Goal: Check status: Check status

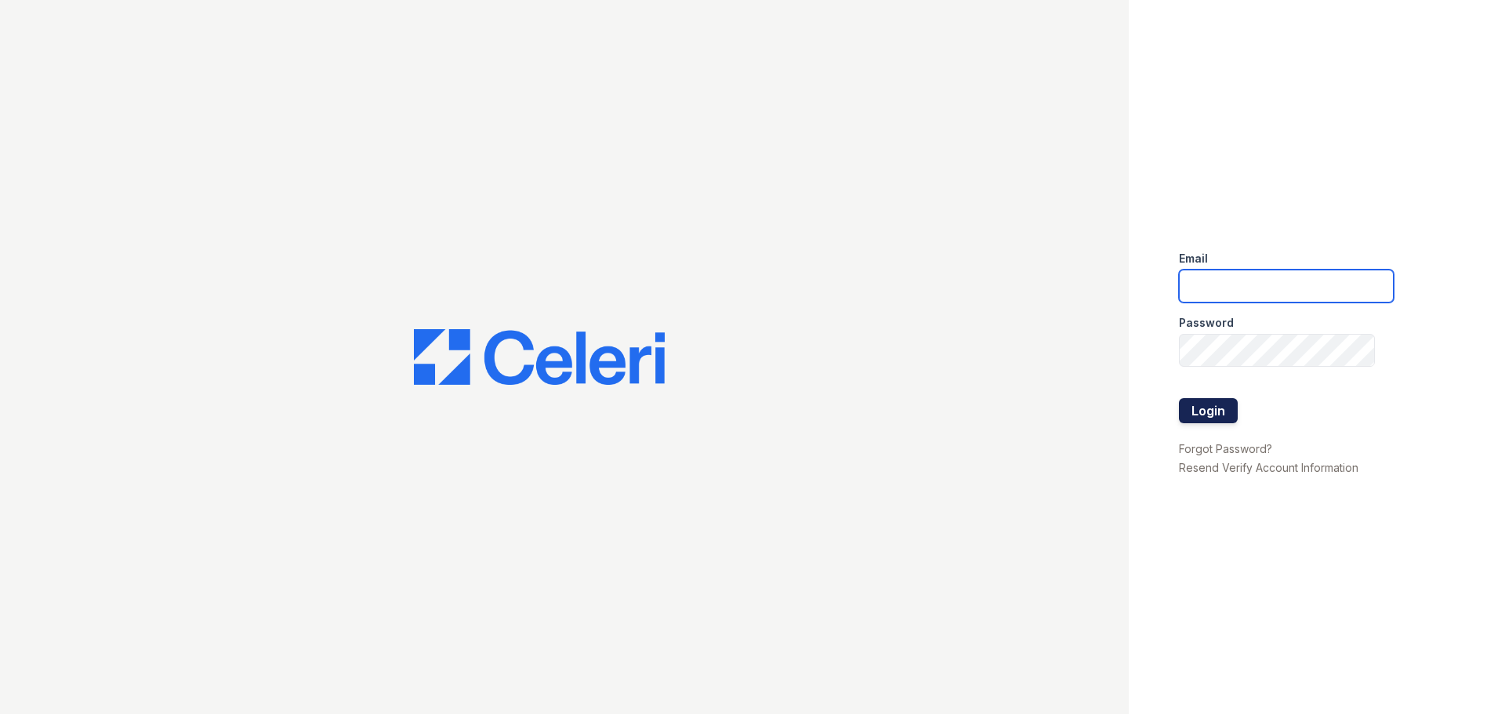
type input "[DOMAIN_NAME][EMAIL_ADDRESS][DOMAIN_NAME]"
click at [1229, 419] on button "Login" at bounding box center [1208, 410] width 59 height 25
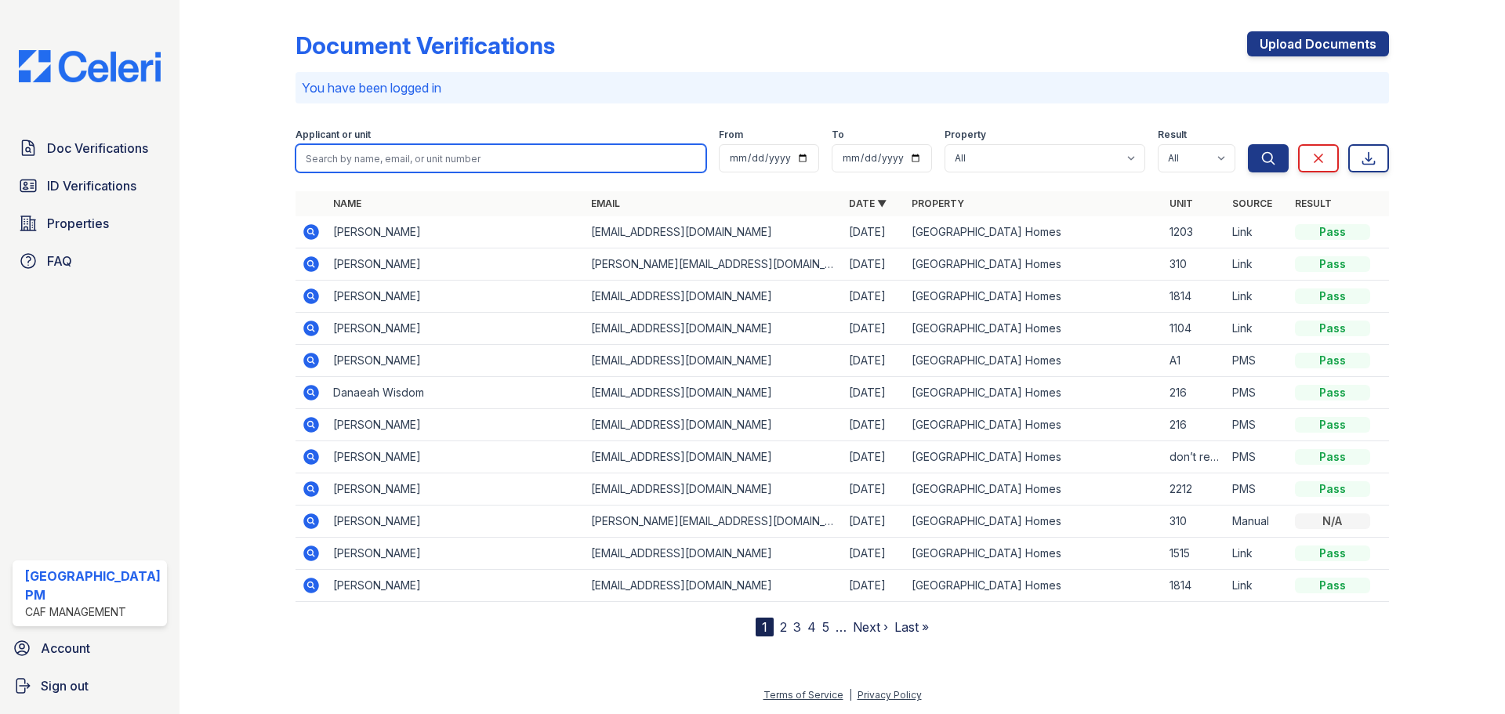
click at [398, 159] on input "search" at bounding box center [501, 158] width 411 height 28
type input "chasity"
click at [1248, 144] on button "Search" at bounding box center [1268, 158] width 41 height 28
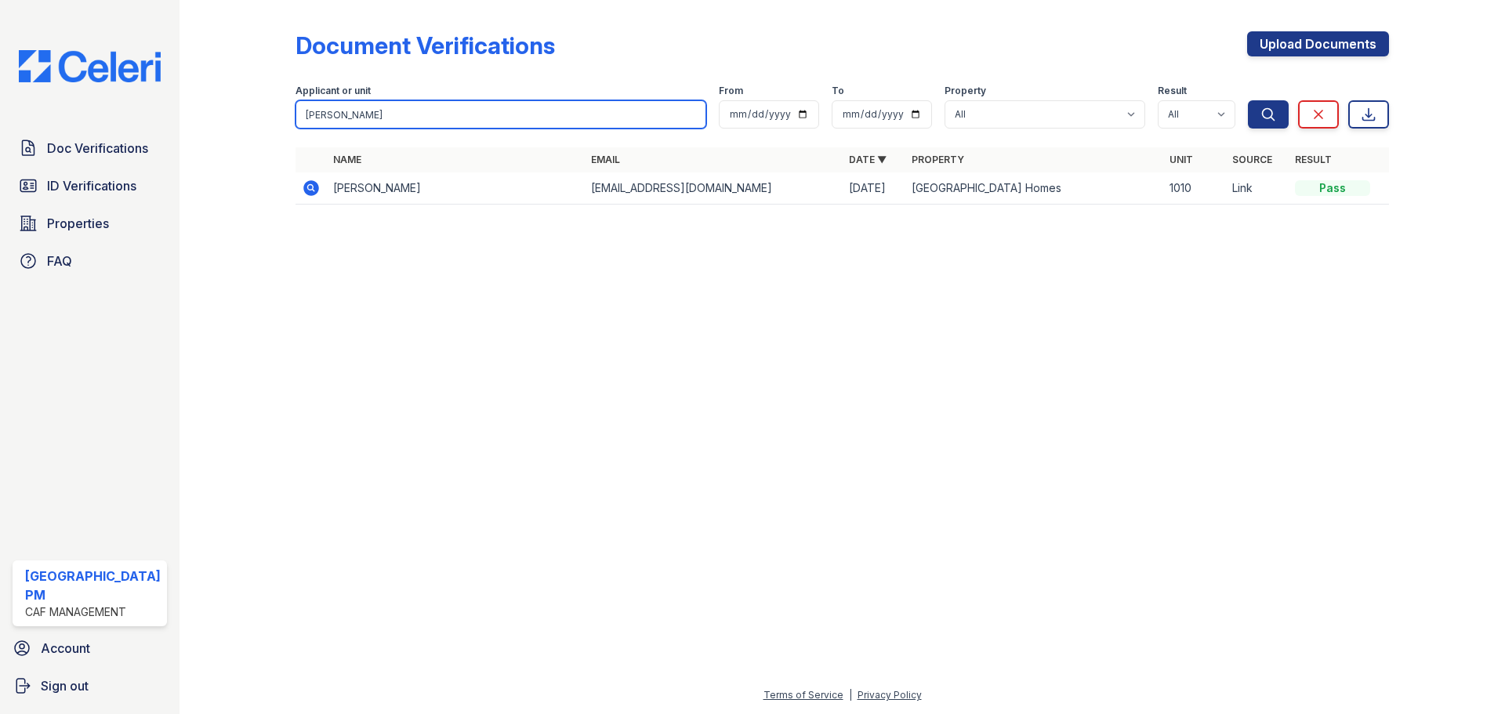
drag, startPoint x: 387, startPoint y: 114, endPoint x: 209, endPoint y: 114, distance: 178.0
click at [209, 112] on div "Document Verifications Upload Documents Filter Applicant or unit chasity From T…" at bounding box center [843, 122] width 1276 height 245
type input "Kay"
click at [1248, 100] on button "Search" at bounding box center [1268, 114] width 41 height 28
click at [54, 205] on div "Doc Verifications ID Verifications Properties FAQ" at bounding box center [89, 205] width 167 height 144
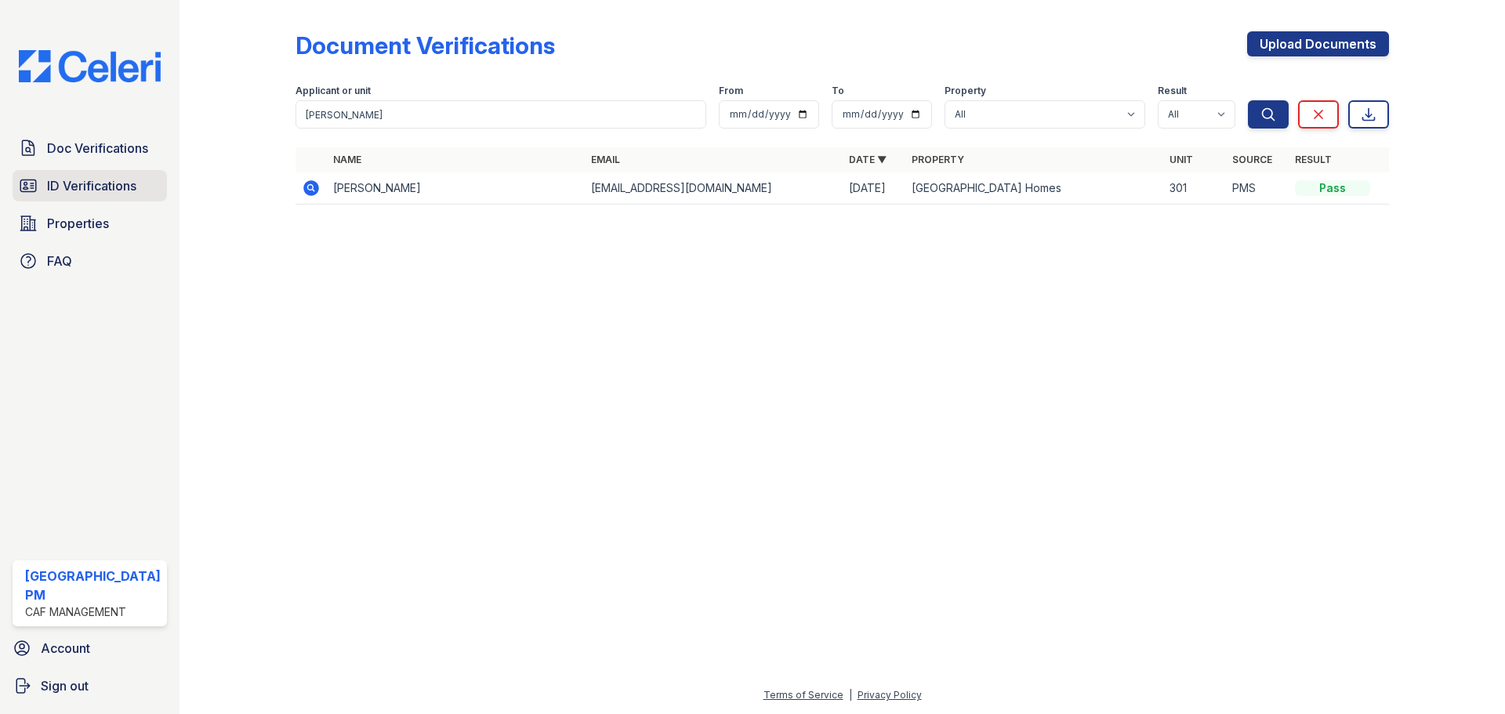
click at [64, 192] on span "ID Verifications" at bounding box center [91, 185] width 89 height 19
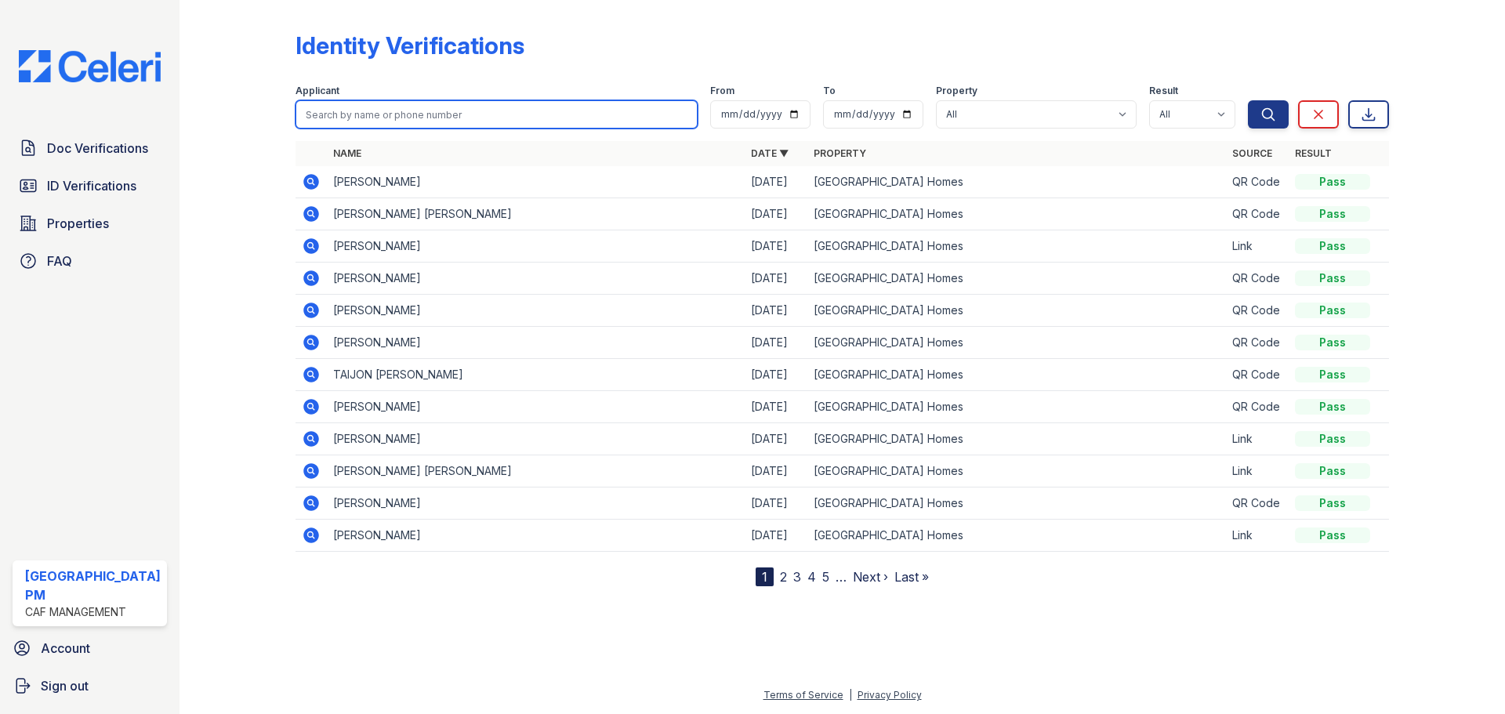
click at [417, 121] on input "search" at bounding box center [497, 114] width 402 height 28
type input "norman"
click at [1248, 100] on button "Search" at bounding box center [1268, 114] width 41 height 28
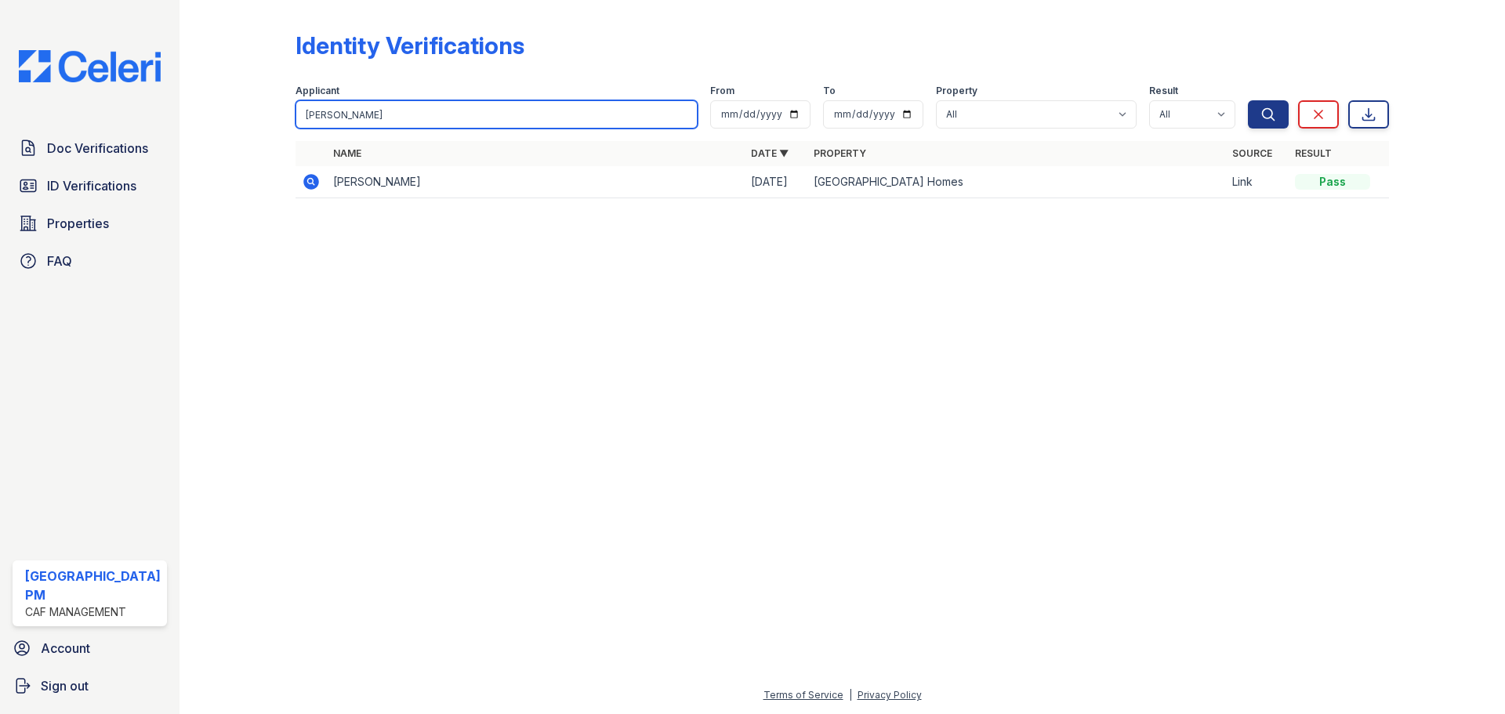
drag, startPoint x: 385, startPoint y: 104, endPoint x: 278, endPoint y: 104, distance: 106.6
click at [278, 104] on div "Identity Verifications Filter Applicant norman From To Property All Prescott Pa…" at bounding box center [843, 119] width 1276 height 239
type input "chasi"
click at [1248, 100] on button "Search" at bounding box center [1268, 114] width 41 height 28
click at [308, 188] on icon at bounding box center [311, 182] width 16 height 16
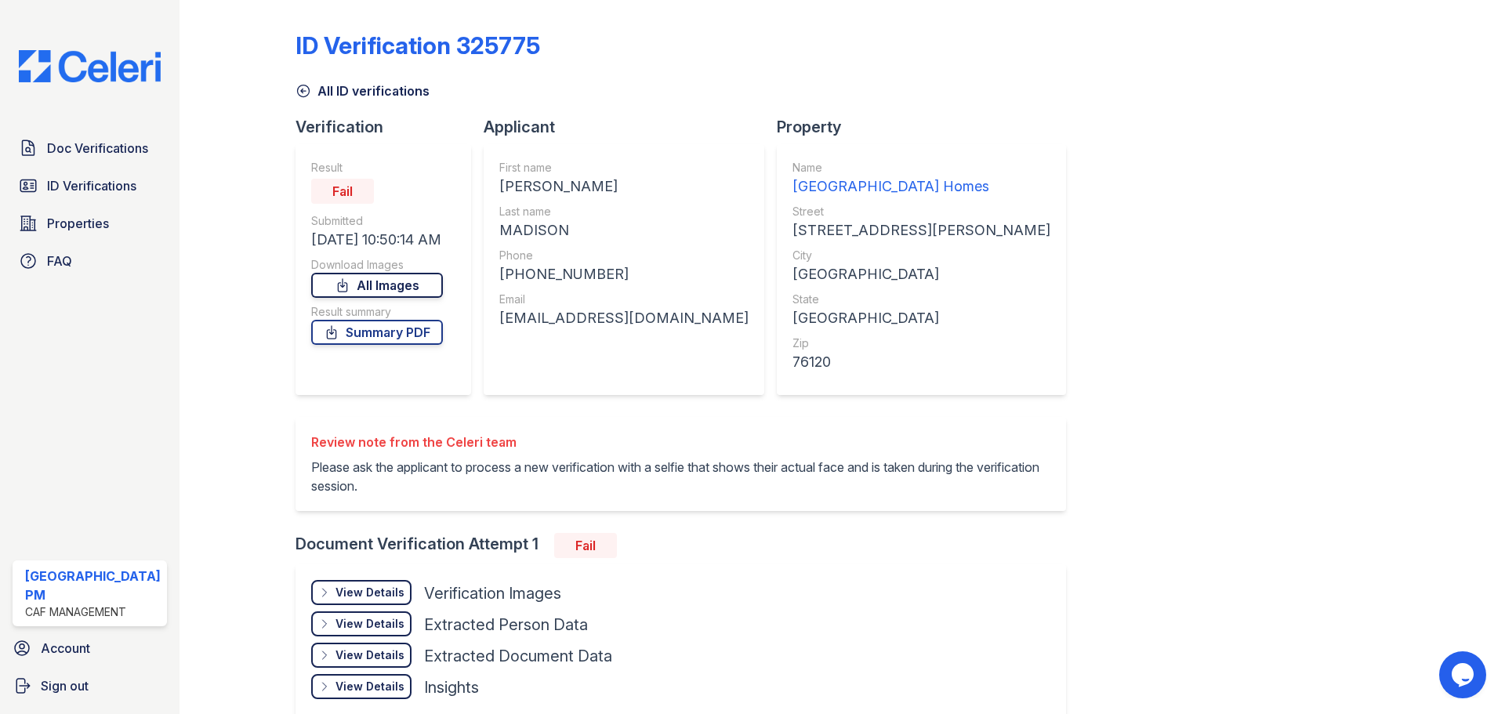
scroll to position [82, 0]
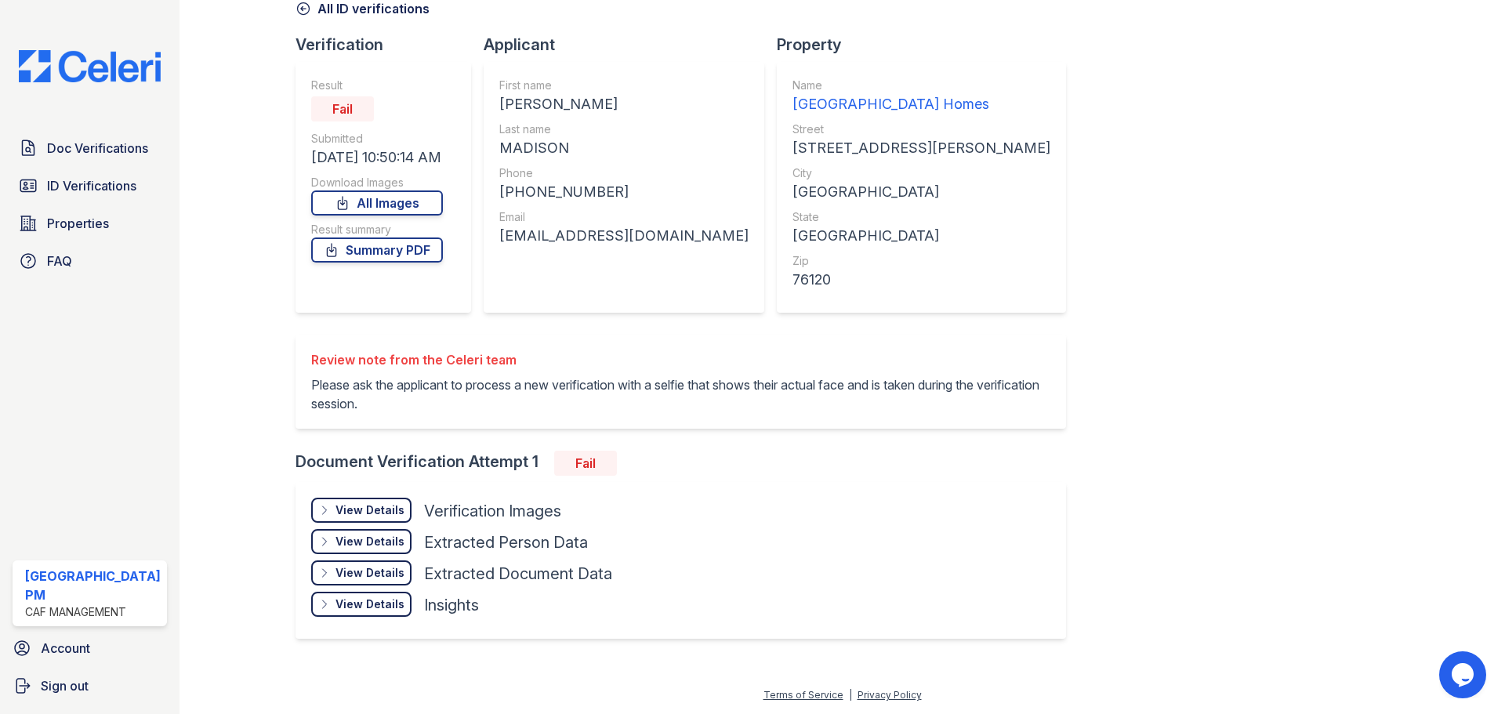
click at [348, 507] on div "View Details" at bounding box center [370, 511] width 69 height 16
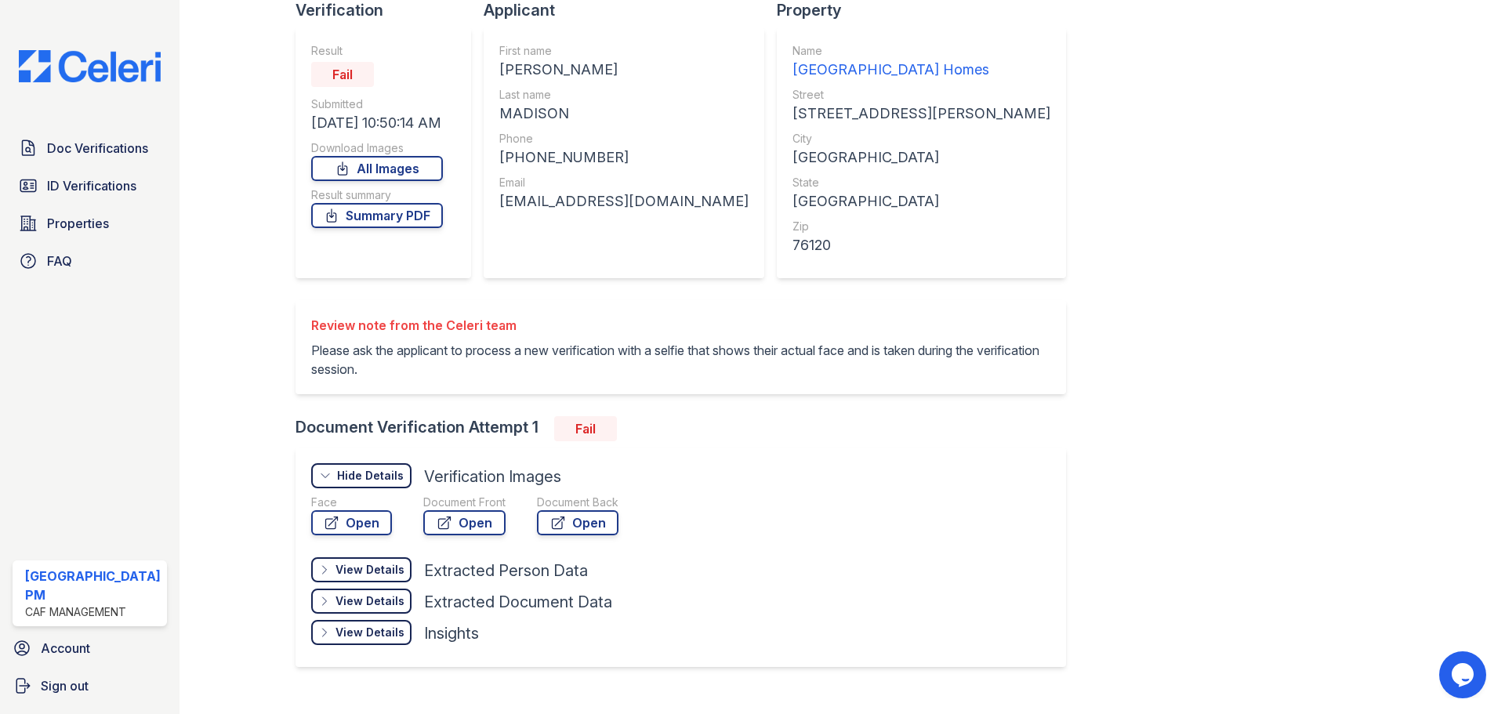
scroll to position [145, 0]
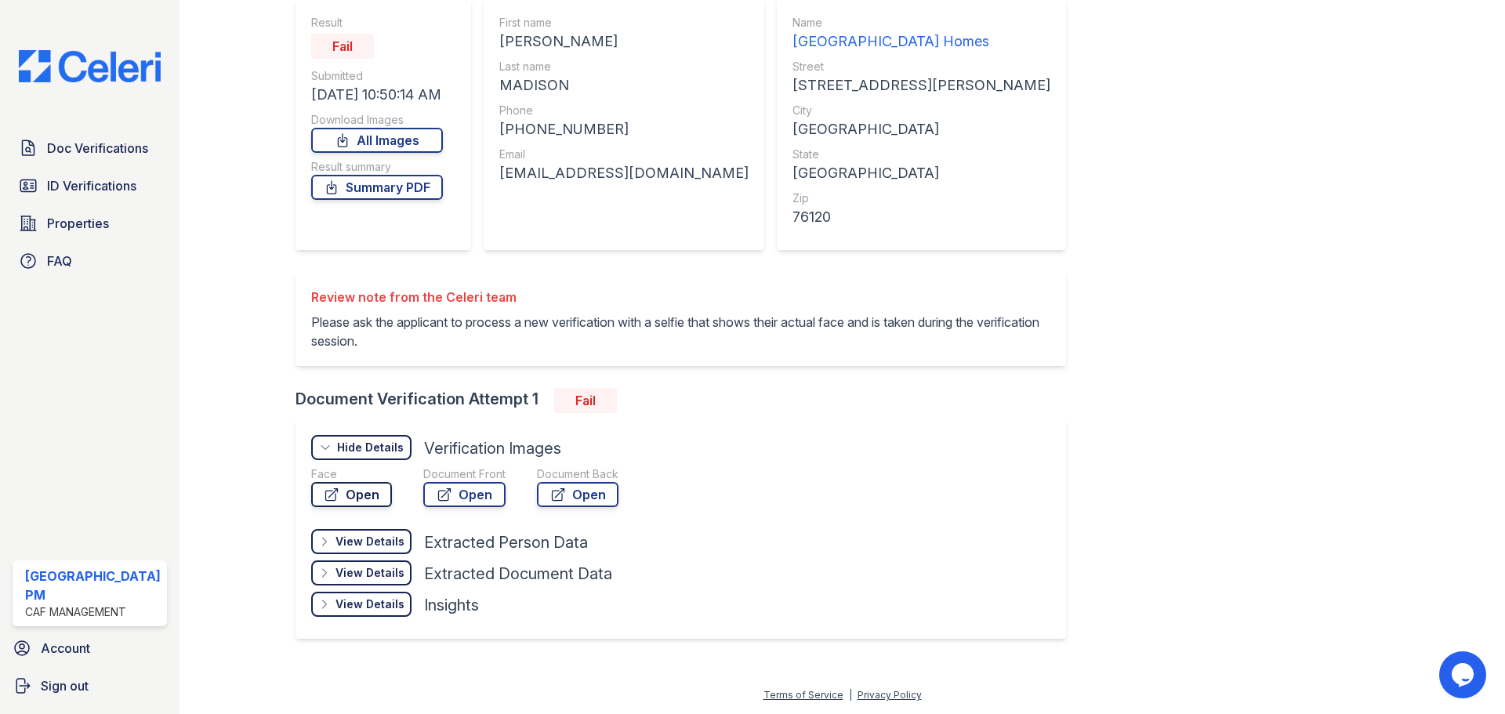
click at [351, 502] on link "Open" at bounding box center [351, 494] width 81 height 25
click at [361, 542] on div "View Details" at bounding box center [370, 542] width 69 height 16
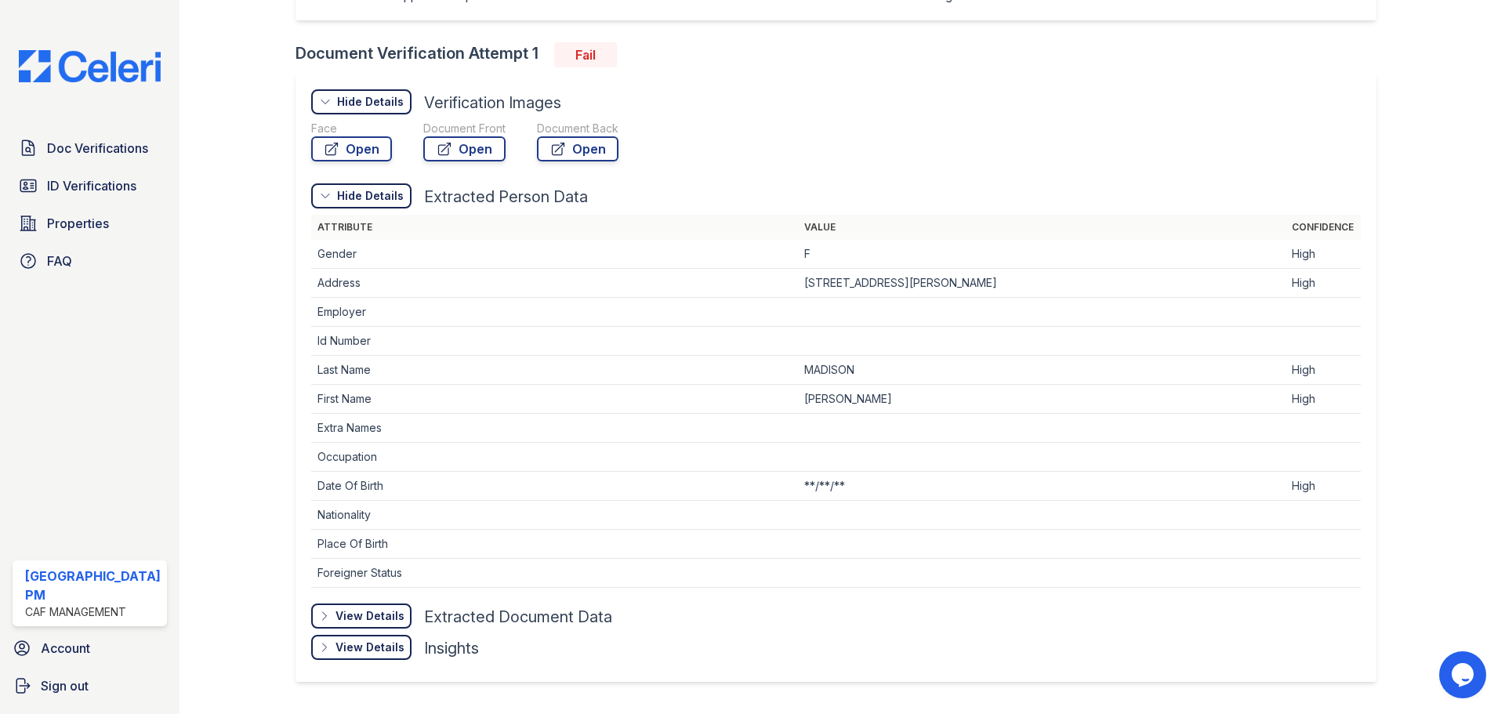
scroll to position [515, 0]
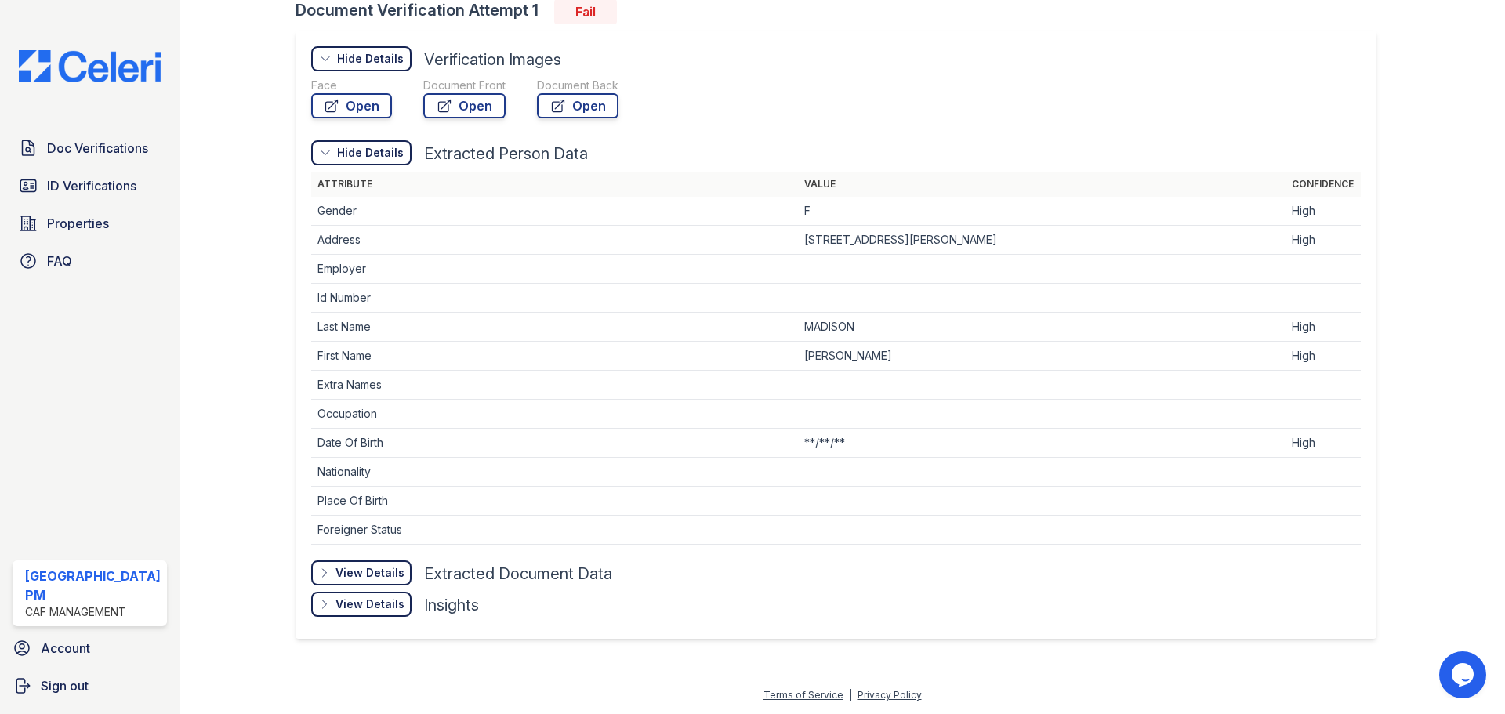
click at [361, 563] on div "View Details Details" at bounding box center [361, 573] width 100 height 25
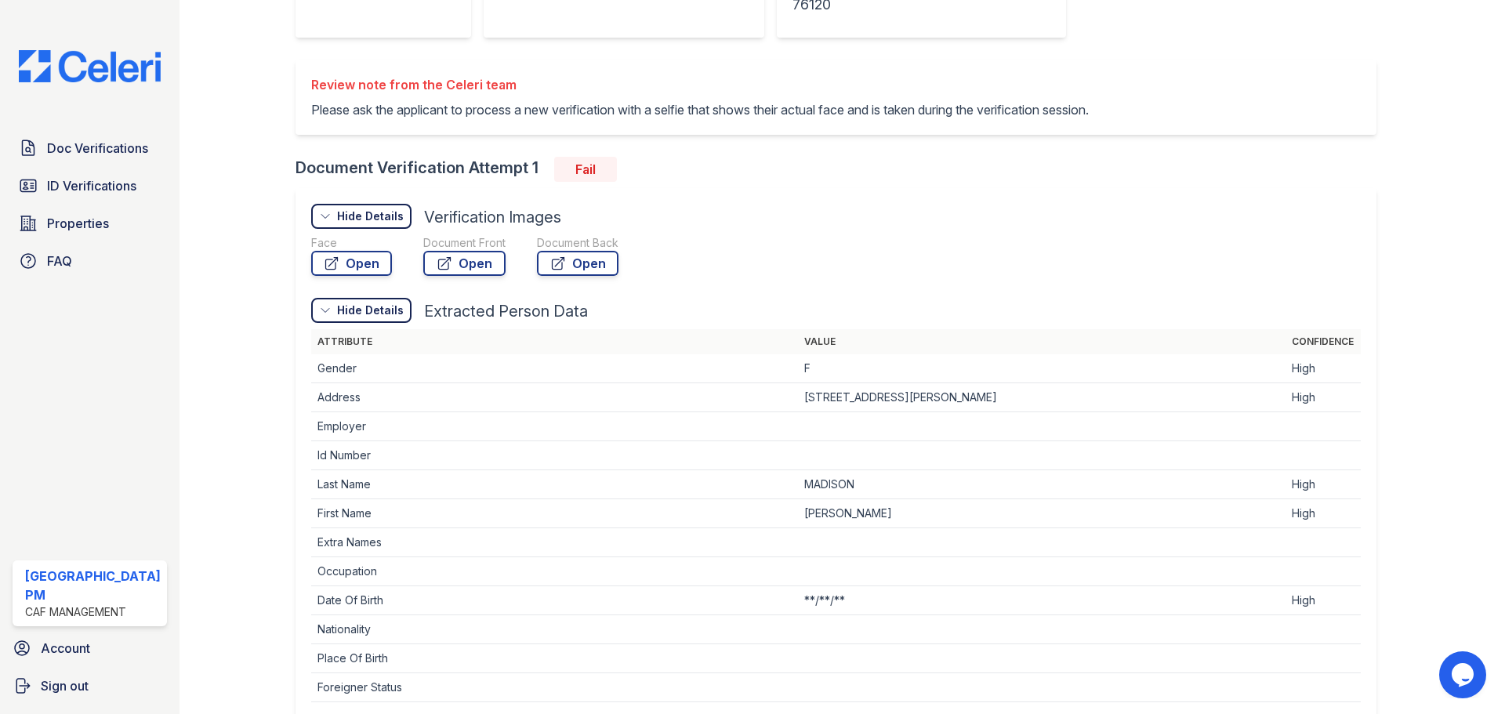
scroll to position [202, 0]
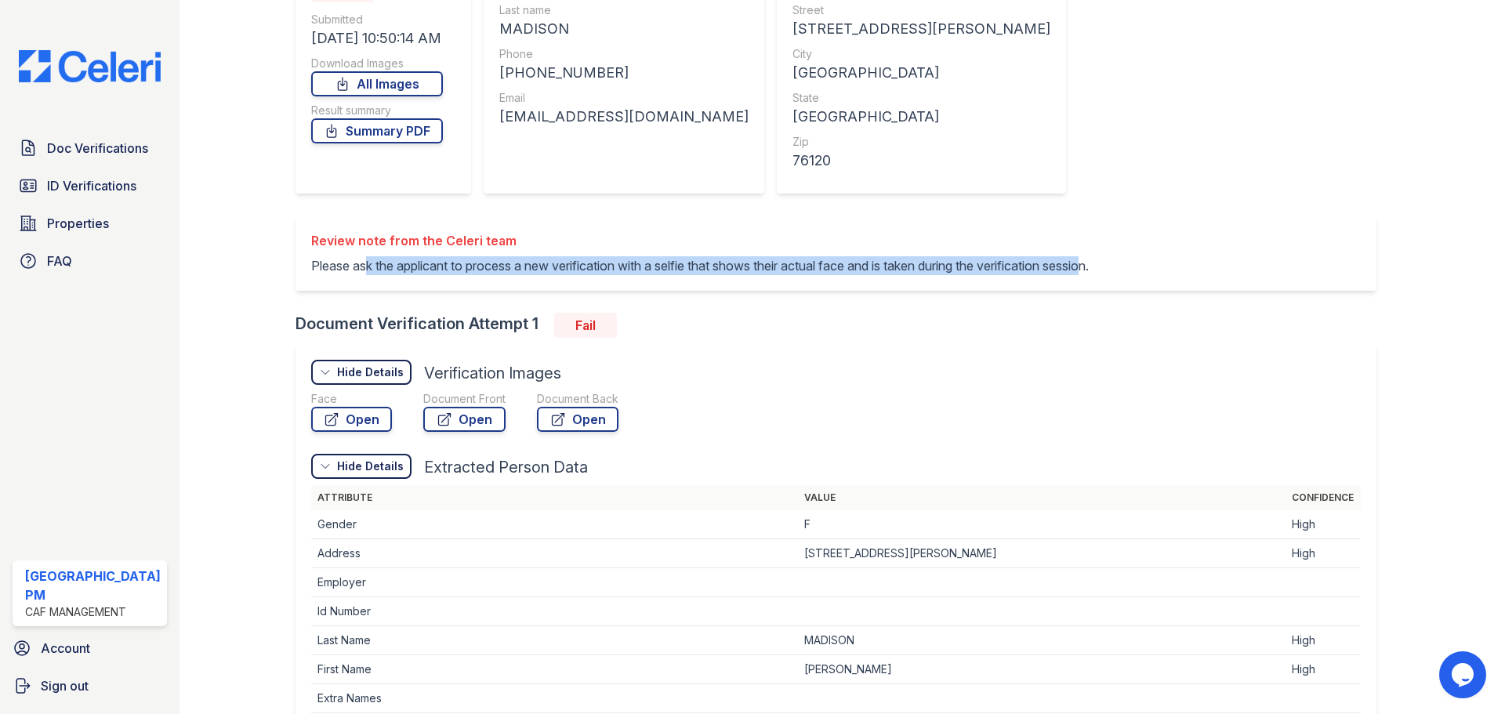
drag, startPoint x: 446, startPoint y: 273, endPoint x: 1111, endPoint y: 284, distance: 665.0
click at [1111, 284] on div "Review note from the Celeri team Please ask the applicant to process a new veri…" at bounding box center [836, 253] width 1081 height 75
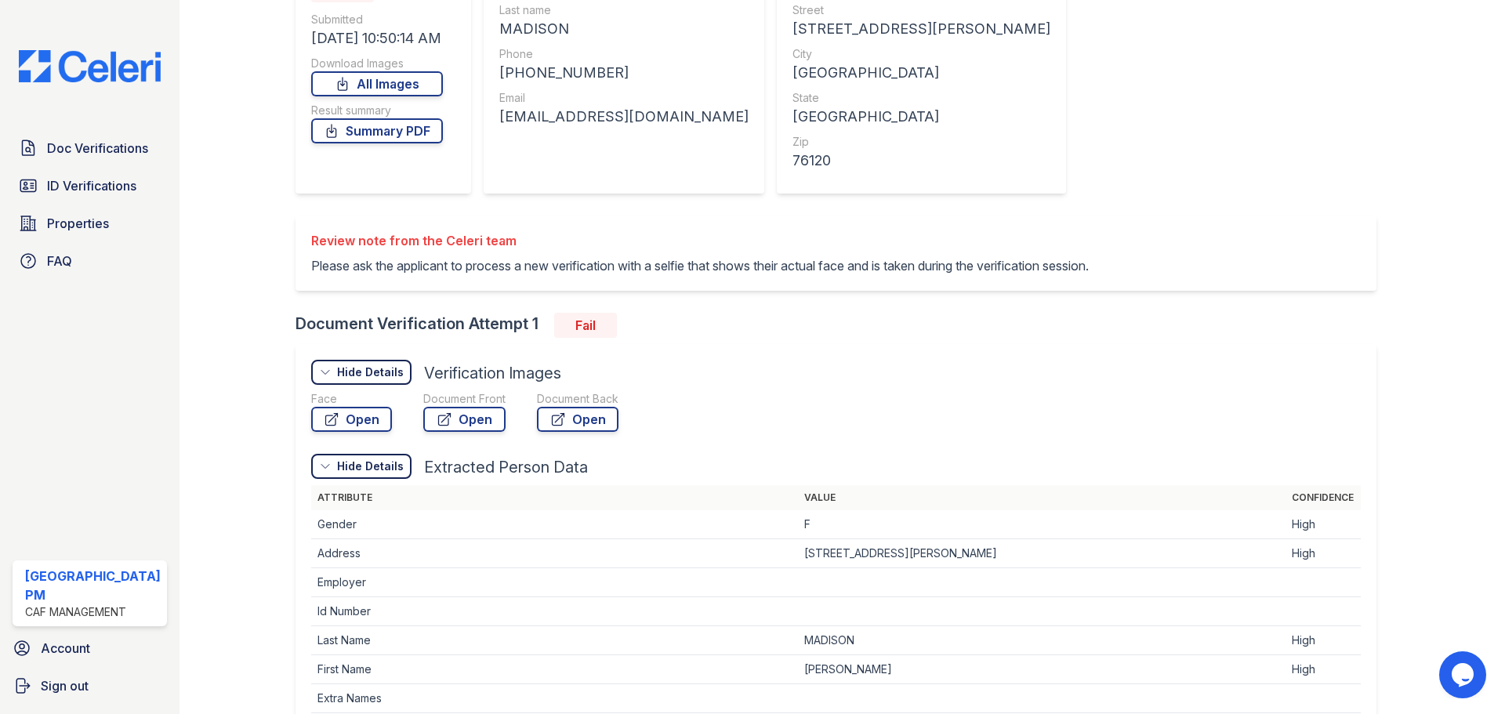
click at [1164, 275] on div "Review note from the Celeri team Please ask the applicant to process a new veri…" at bounding box center [836, 253] width 1081 height 75
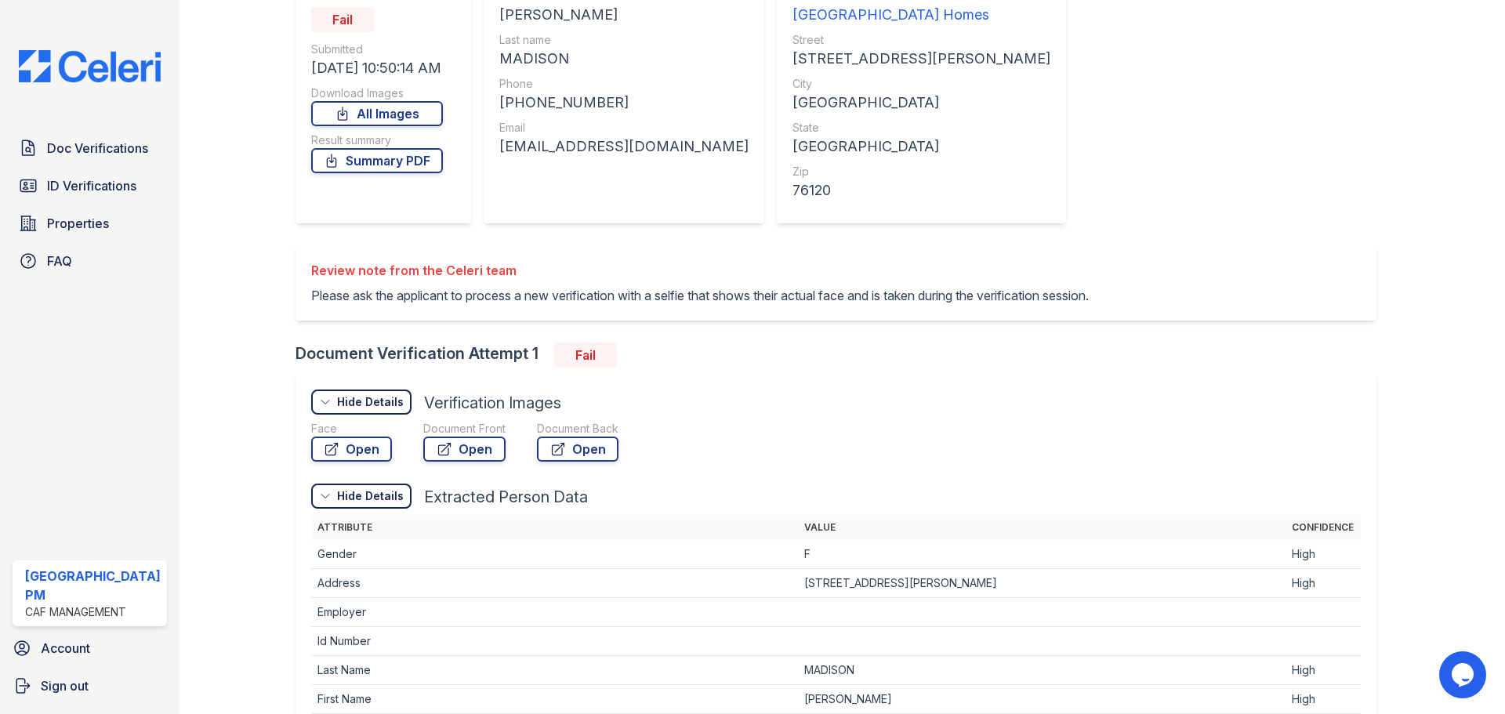
scroll to position [123, 0]
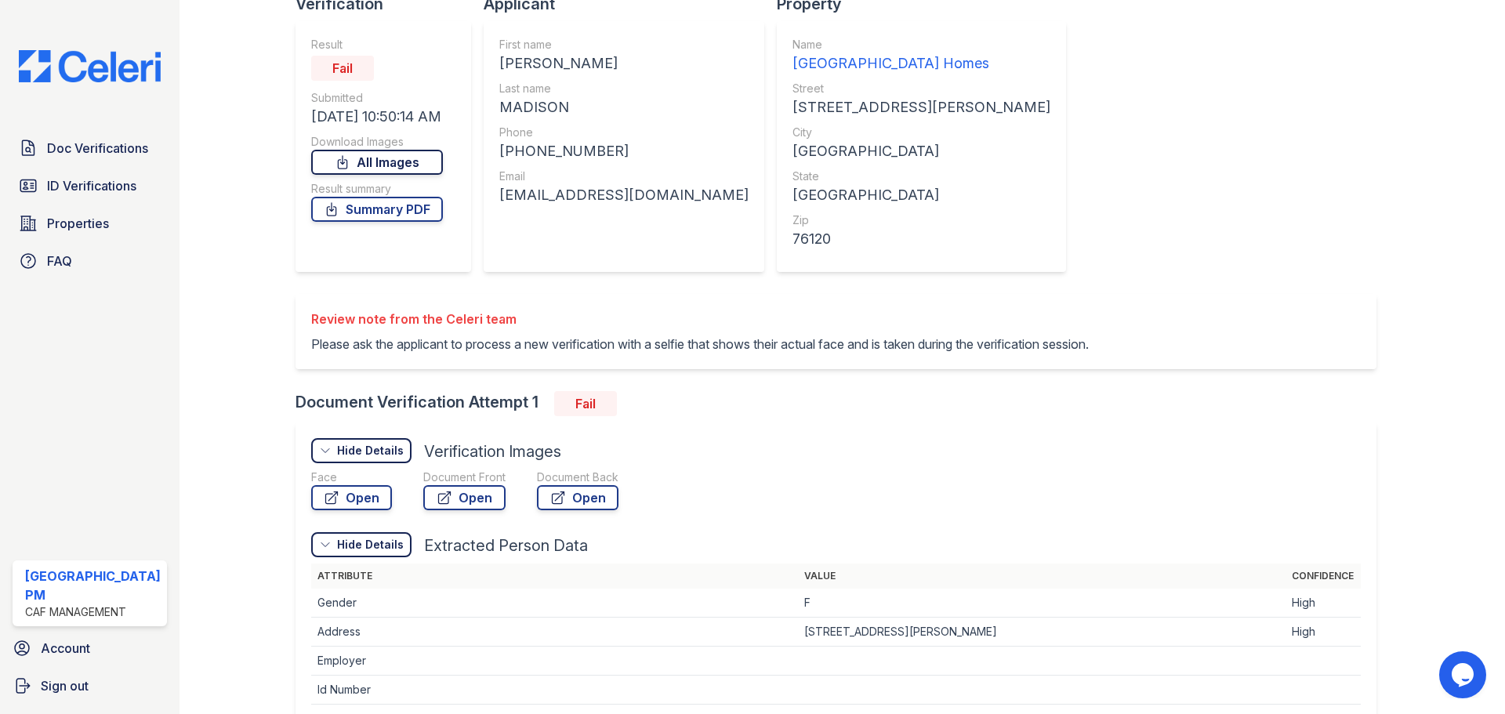
click at [392, 159] on link "All Images" at bounding box center [377, 162] width 132 height 25
click at [370, 500] on link "Open" at bounding box center [351, 497] width 81 height 25
click at [472, 506] on link "Open" at bounding box center [464, 497] width 82 height 25
click at [352, 502] on link "Open" at bounding box center [351, 497] width 81 height 25
